Goal: Information Seeking & Learning: Learn about a topic

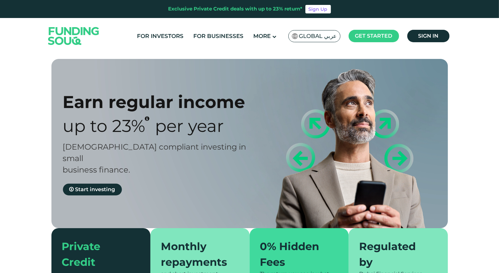
type tc-range-slider "4"
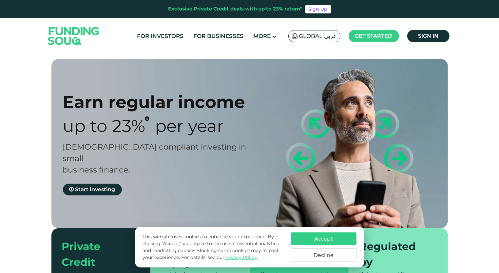
click at [317, 37] on span "Global عربي" at bounding box center [318, 36] width 38 height 8
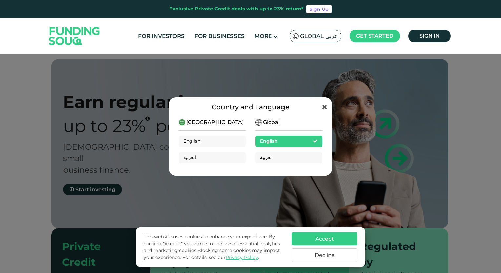
click at [224, 124] on div "[GEOGRAPHIC_DATA] English العربية" at bounding box center [212, 144] width 67 height 50
click at [204, 123] on span "[GEOGRAPHIC_DATA]" at bounding box center [214, 123] width 57 height 8
click at [268, 122] on span "Global" at bounding box center [271, 123] width 17 height 8
click at [327, 107] on div "Country and Language [GEOGRAPHIC_DATA] English العربية Global English العربية" at bounding box center [251, 137] width 164 height 80
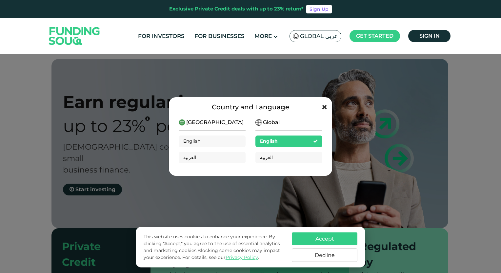
click at [323, 108] on icon at bounding box center [324, 107] width 5 height 7
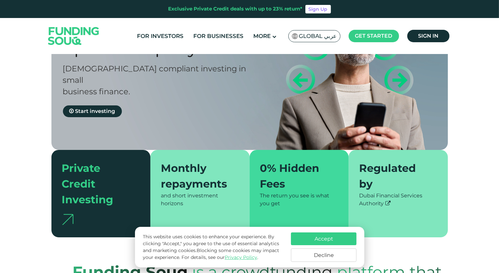
scroll to position [131, 0]
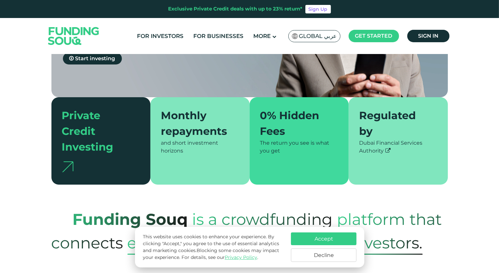
click at [322, 238] on button "Accept" at bounding box center [324, 239] width 66 height 13
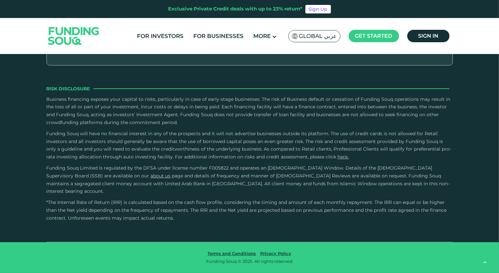
scroll to position [1705, 0]
